Goal: Information Seeking & Learning: Learn about a topic

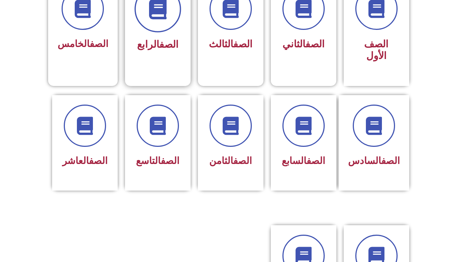
scroll to position [219, 0]
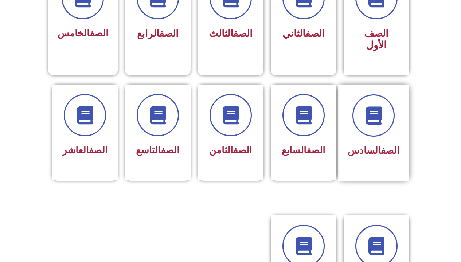
click at [373, 125] on div at bounding box center [374, 115] width 52 height 42
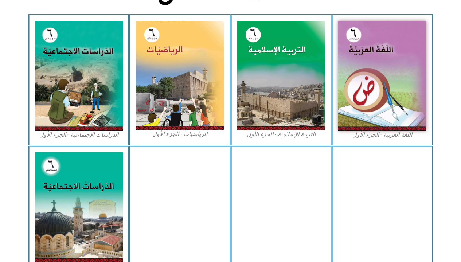
scroll to position [328, 0]
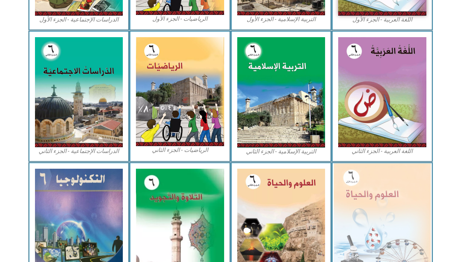
click at [361, 181] on img at bounding box center [382, 222] width 97 height 118
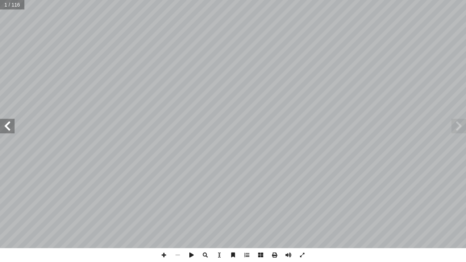
click at [7, 3] on input "text" at bounding box center [12, 4] width 24 height 9
type input "**"
click at [7, 124] on span at bounding box center [7, 126] width 15 height 15
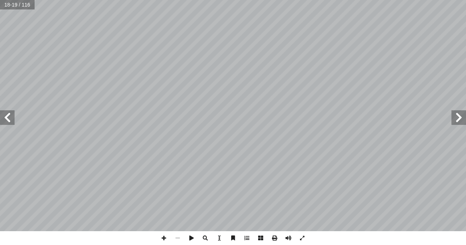
click at [458, 120] on span at bounding box center [459, 117] width 15 height 15
click at [2, 122] on span at bounding box center [7, 117] width 15 height 15
click at [163, 241] on span at bounding box center [164, 238] width 14 height 14
click at [5, 120] on span at bounding box center [7, 117] width 15 height 15
click at [457, 122] on span at bounding box center [459, 117] width 15 height 15
